Goal: Download file/media

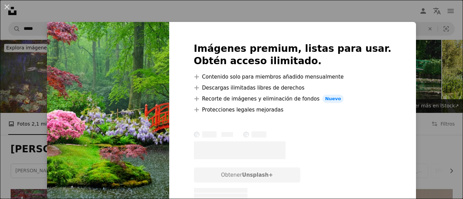
scroll to position [55, 0]
